Goal: Find specific page/section: Find specific page/section

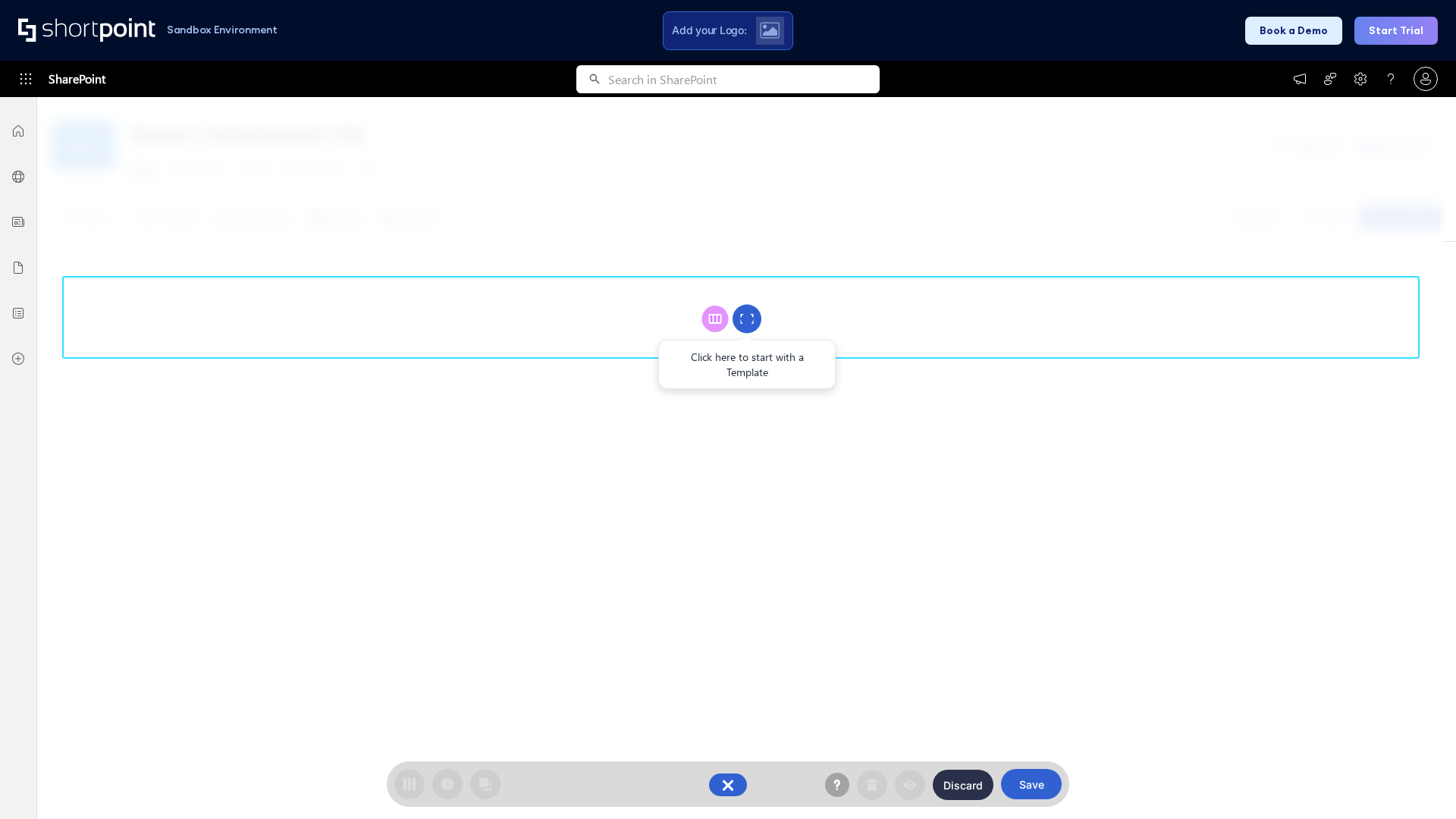
click at [747, 318] on circle at bounding box center [747, 319] width 29 height 29
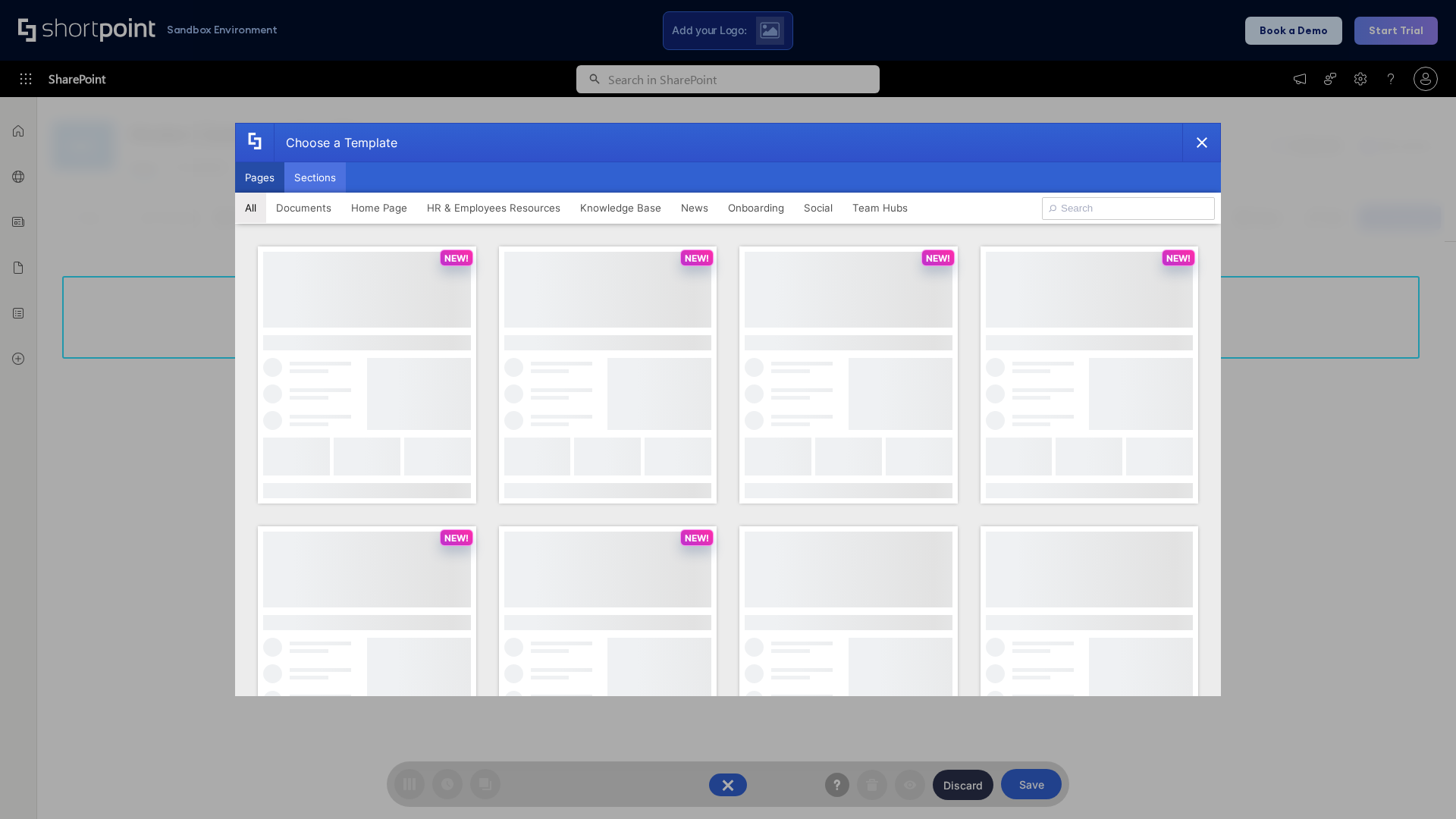
click at [314, 177] on button "Sections" at bounding box center [314, 177] width 61 height 30
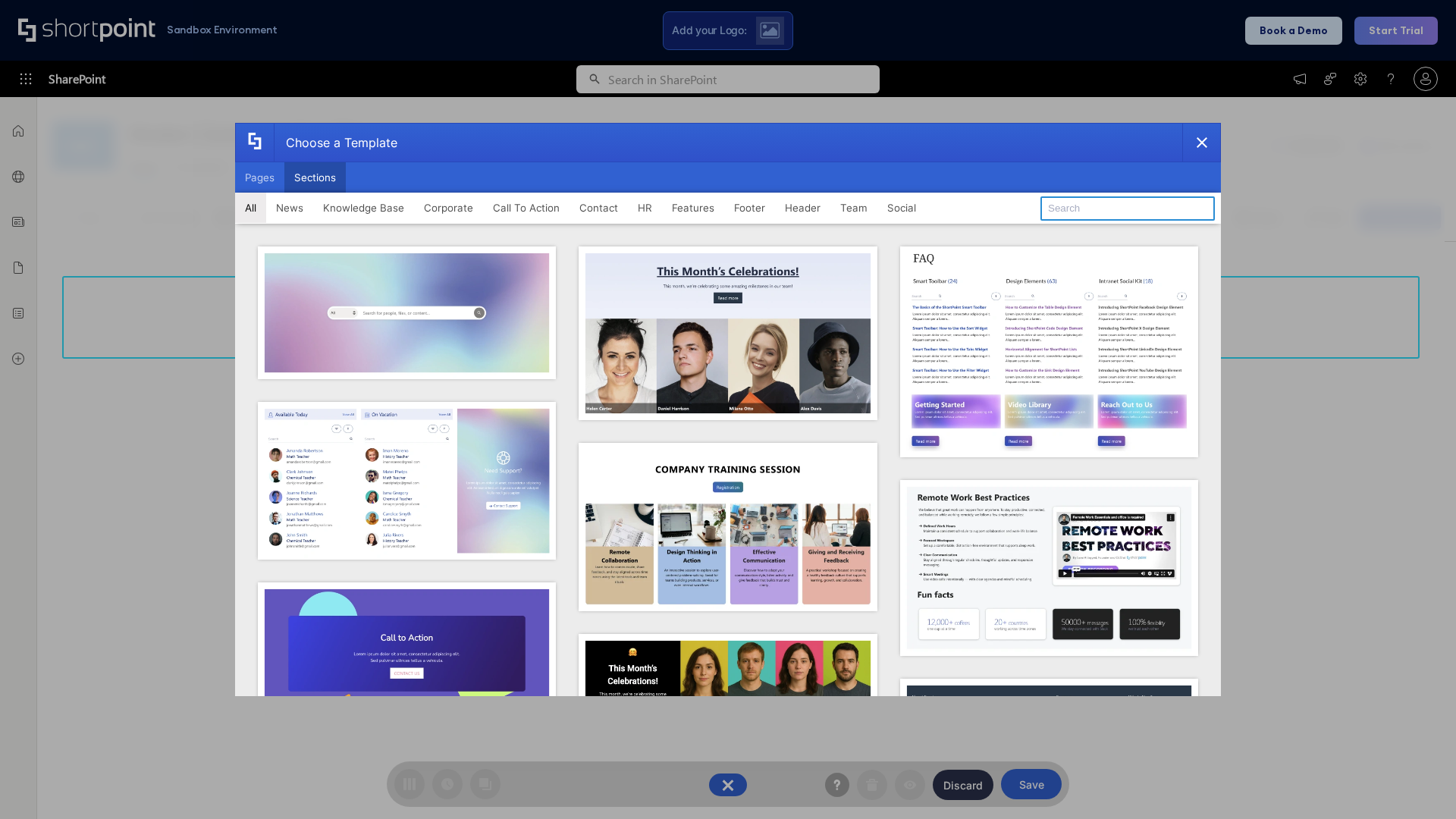
type input "Meet The Team 2"
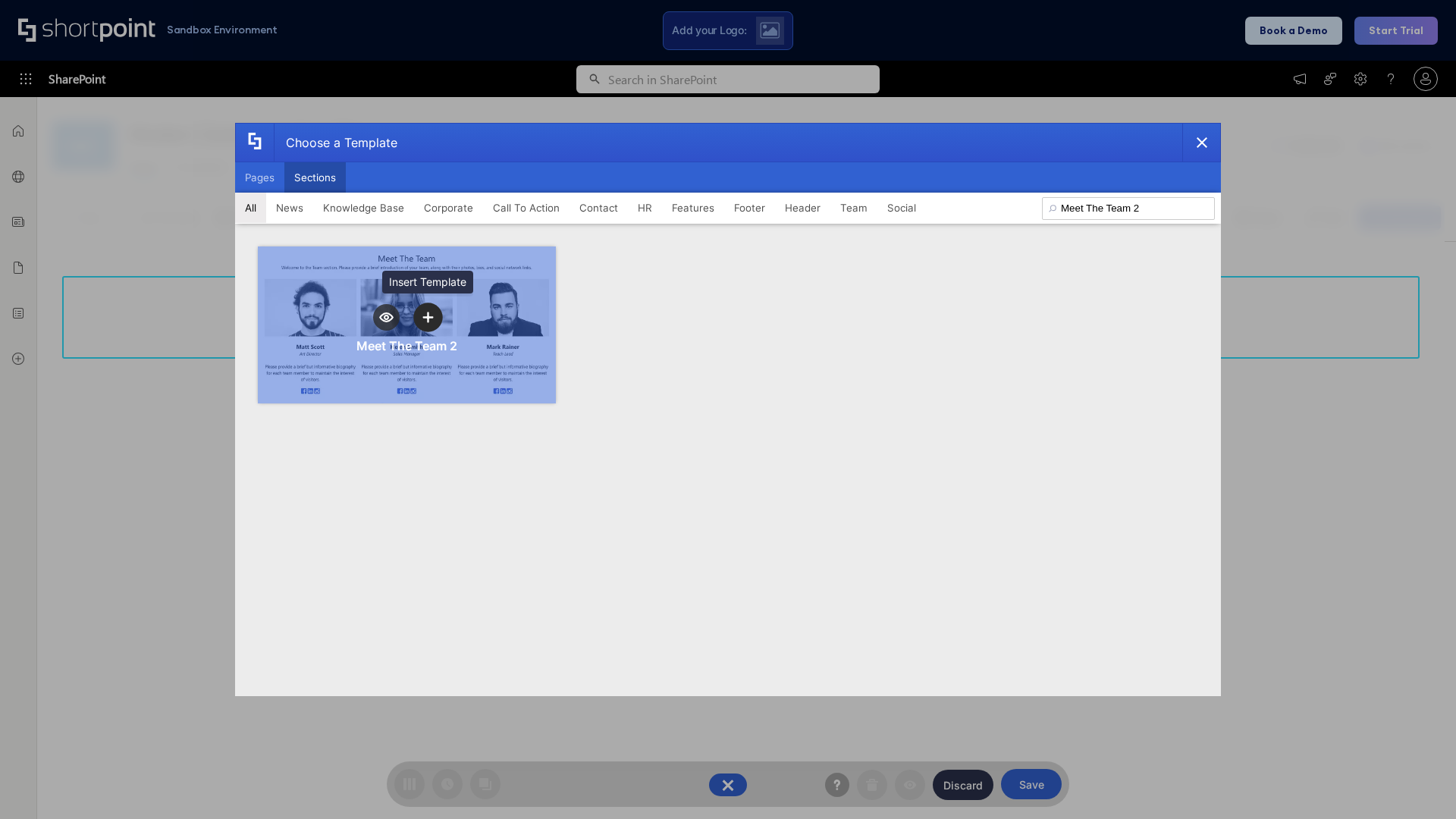
click at [428, 317] on icon "template selector" at bounding box center [428, 316] width 11 height 11
